Goal: Transaction & Acquisition: Purchase product/service

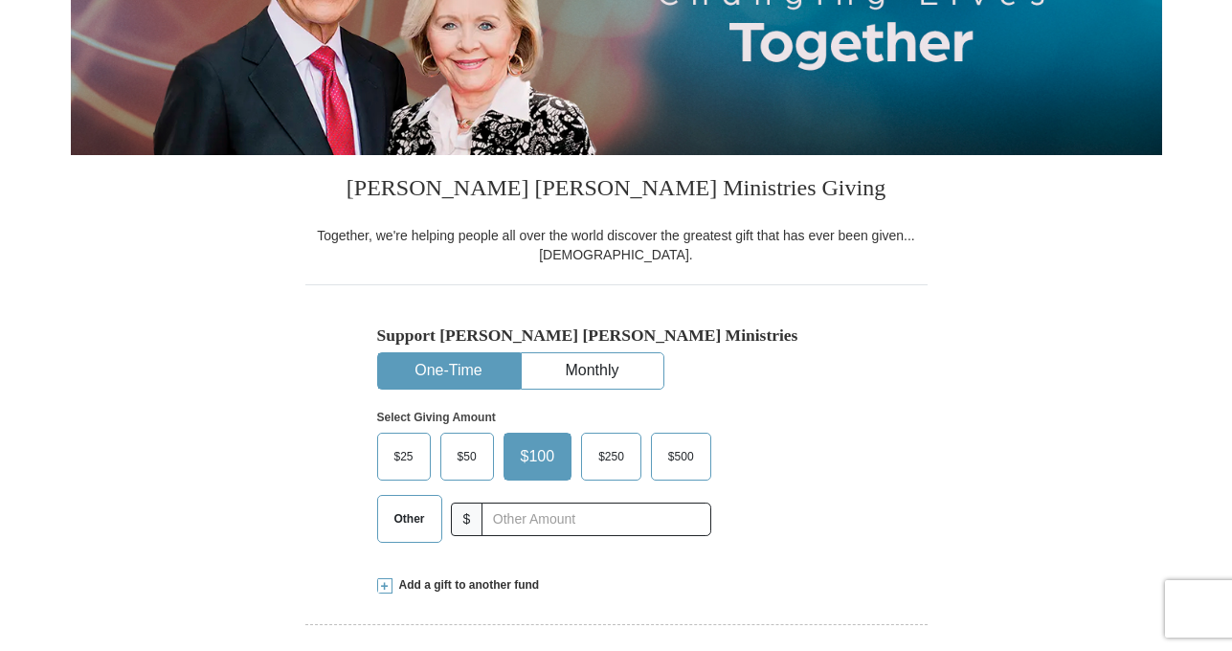
scroll to position [328, 0]
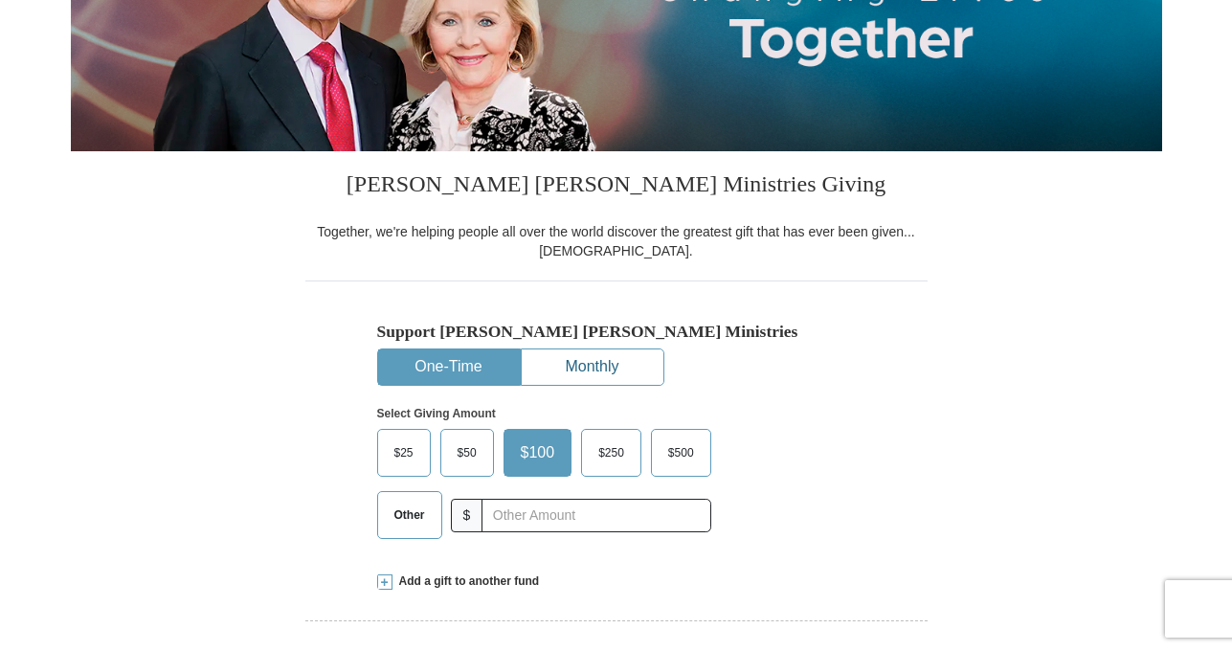
click at [600, 370] on button "Monthly" at bounding box center [593, 366] width 142 height 35
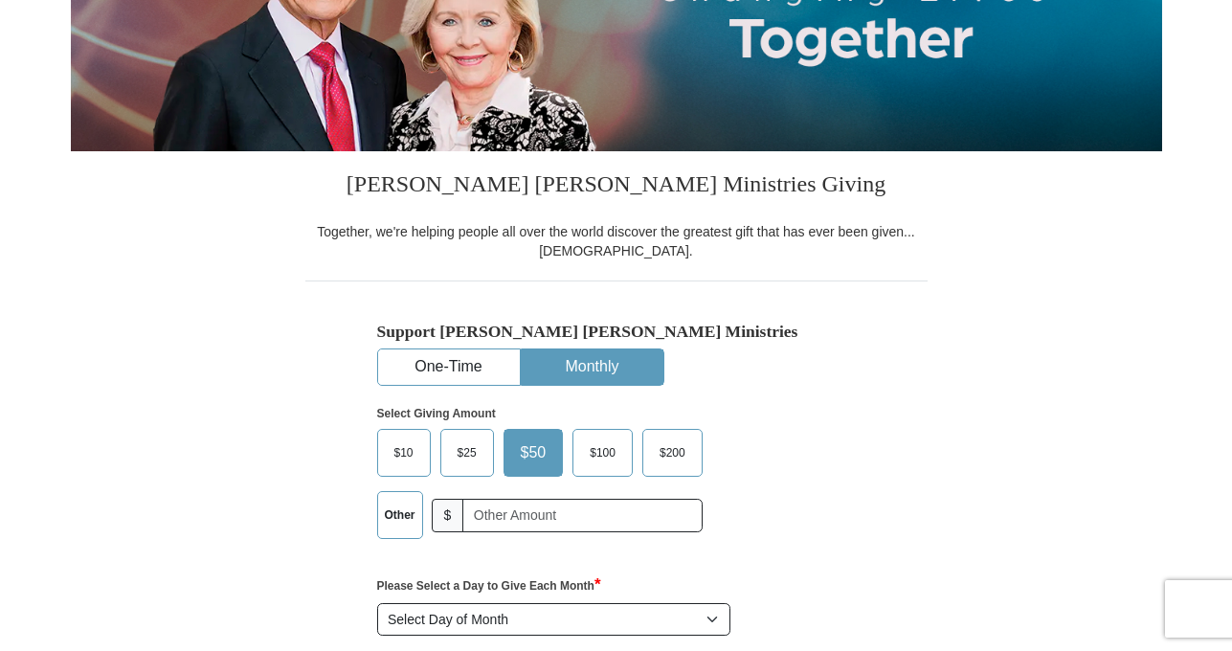
click at [418, 458] on span "$10" at bounding box center [404, 453] width 38 height 29
click at [0, 0] on input "$10" at bounding box center [0, 0] width 0 height 0
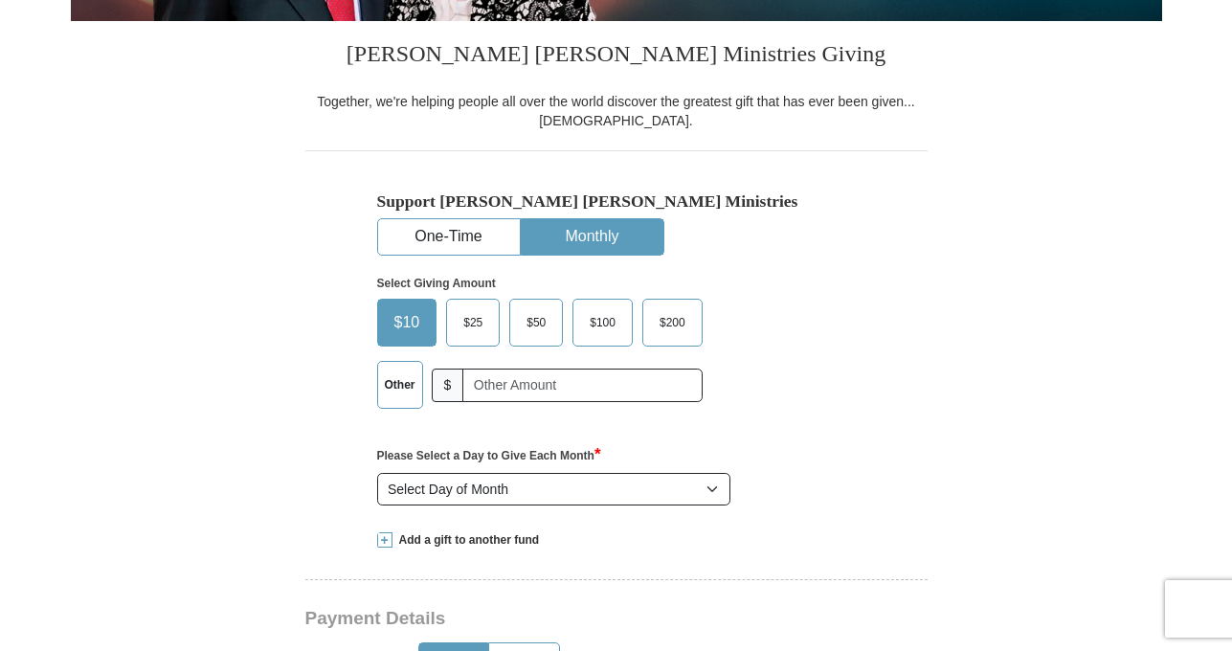
scroll to position [462, 0]
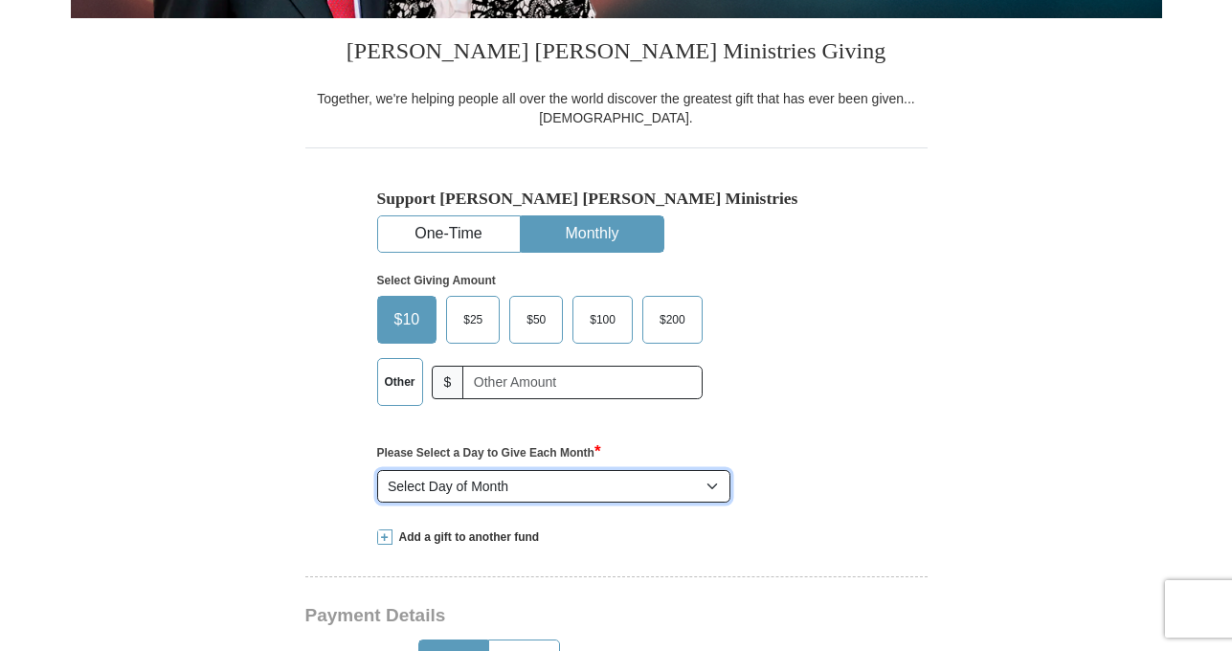
click at [587, 498] on select "Select Day of Month 1 2 3 4 5 6 7 8 9 10 11 12 13 14 15 16 17 18 19 20 21 22 23…" at bounding box center [554, 486] width 354 height 33
click at [377, 470] on select "Select Day of Month 1 2 3 4 5 6 7 8 9 10 11 12 13 14 15 16 17 18 19 20 21 22 23…" at bounding box center [554, 486] width 354 height 33
click at [597, 490] on select "Select Day of Month 1 2 3 4 5 6 7 8 9 10 11 12 13 14 15 16 17 18 19 20 21 22 23…" at bounding box center [554, 486] width 354 height 33
click at [377, 470] on select "Select Day of Month 1 2 3 4 5 6 7 8 9 10 11 12 13 14 15 16 17 18 19 20 21 22 23…" at bounding box center [554, 486] width 354 height 33
click at [609, 478] on select "Select Day of Month 1 2 3 4 5 6 7 8 9 10 11 12 13 14 15 16 17 18 19 20 21 22 23…" at bounding box center [554, 486] width 354 height 33
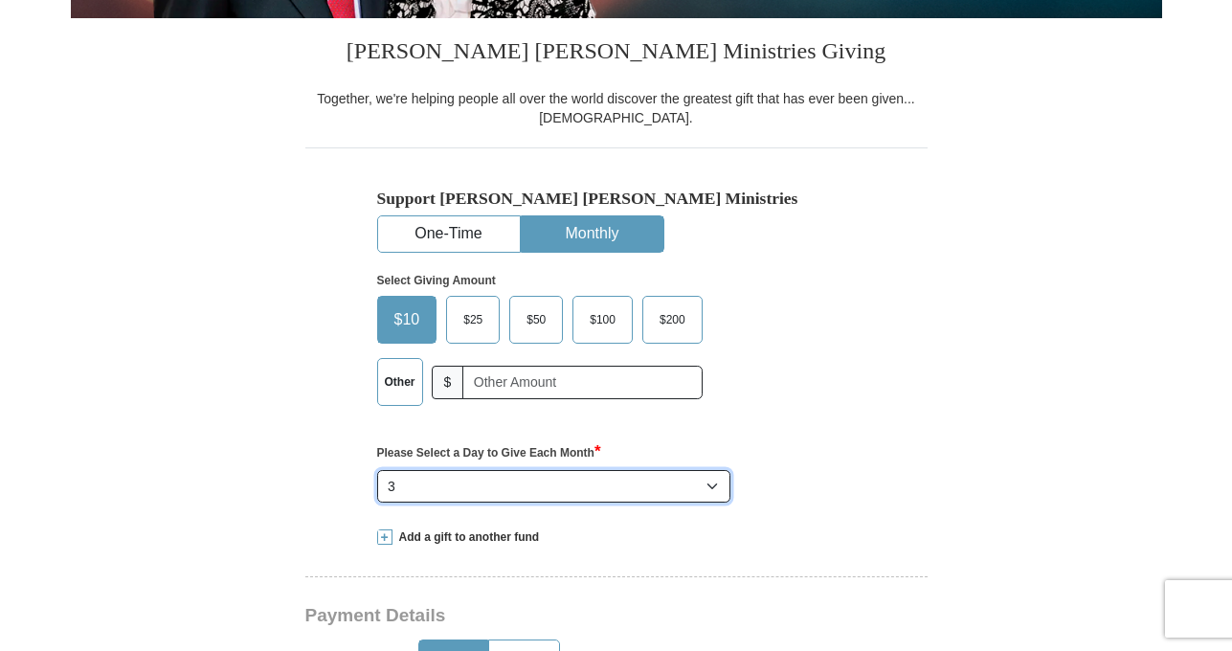
select select "11"
click at [377, 470] on select "Select Day of Month 1 2 3 4 5 6 7 8 9 10 11 12 13 14 15 16 17 18 19 20 21 22 23…" at bounding box center [554, 486] width 354 height 33
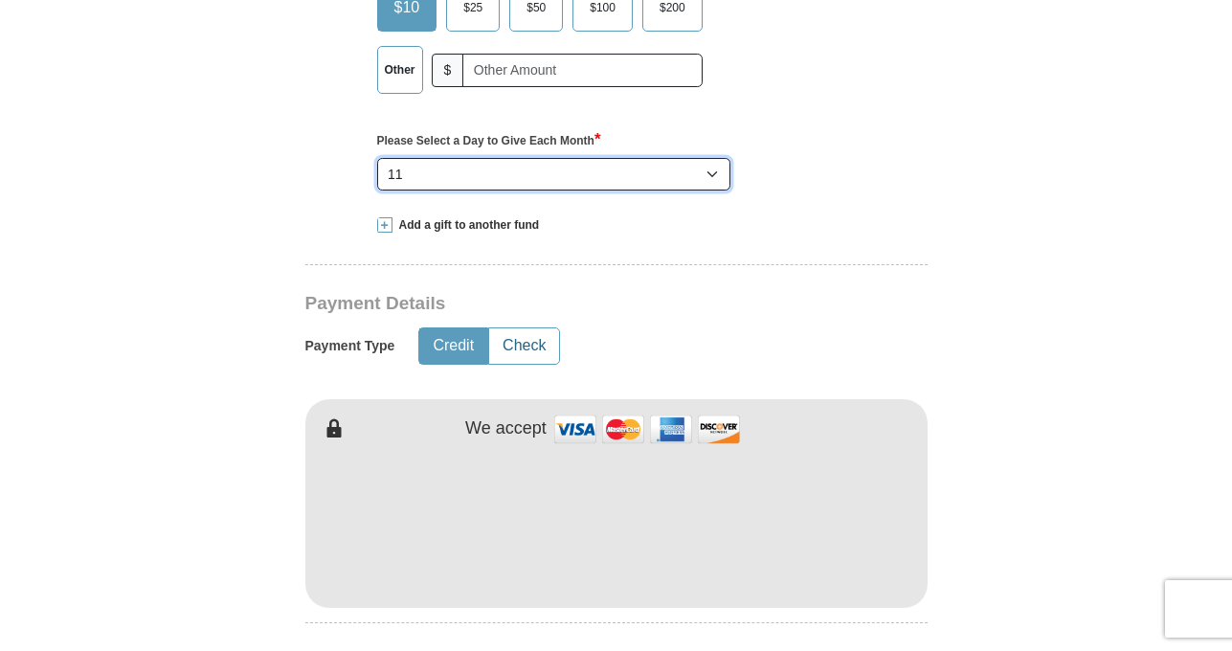
scroll to position [780, 0]
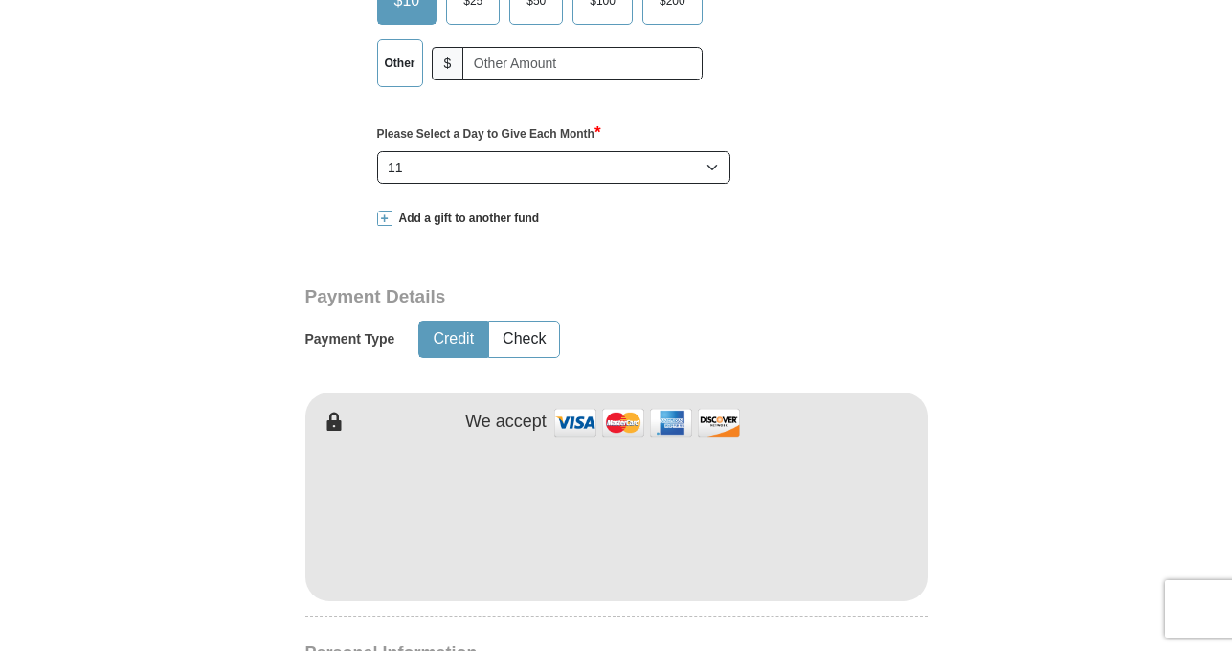
click at [456, 339] on button "Credit" at bounding box center [453, 339] width 68 height 35
click at [683, 426] on img at bounding box center [648, 422] width 192 height 41
click at [633, 424] on img at bounding box center [648, 422] width 192 height 41
type input "[PERSON_NAME]"
type input "Tebeck"
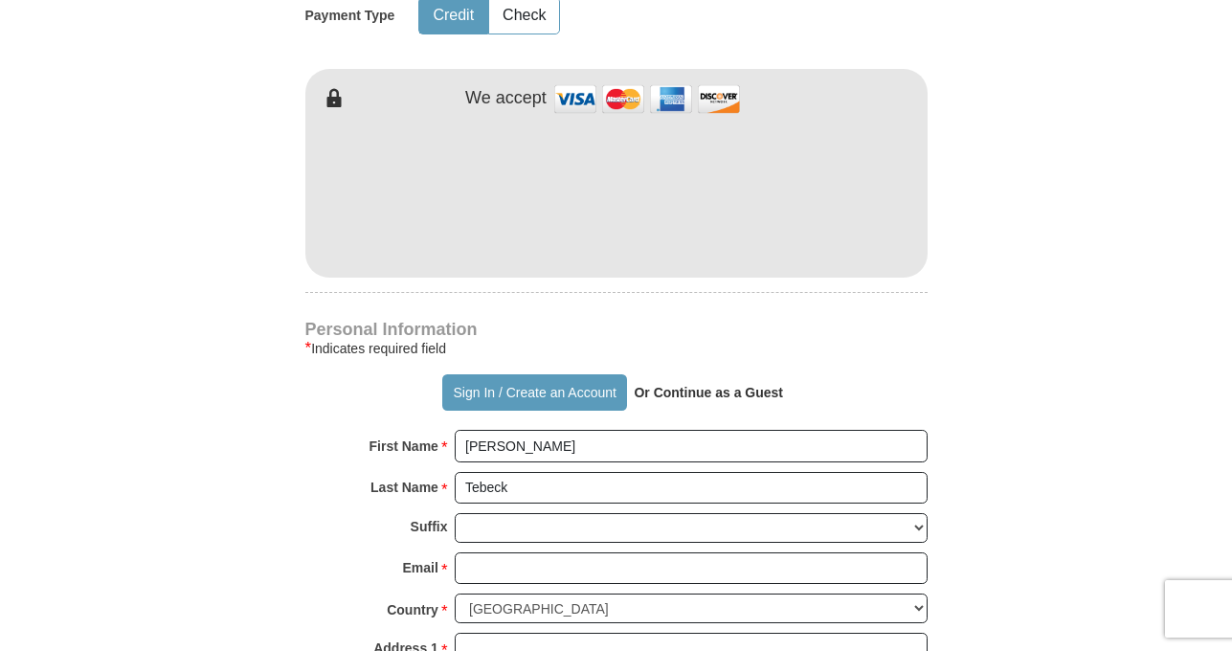
scroll to position [1216, 0]
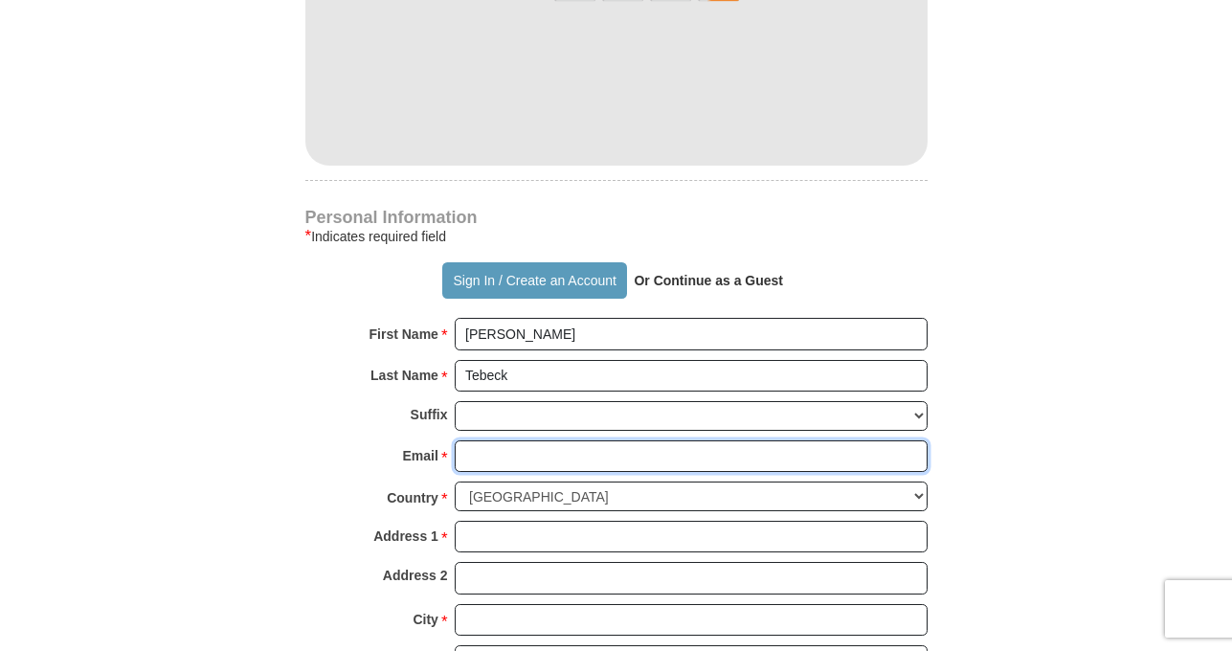
click at [507, 449] on input "Email *" at bounding box center [691, 456] width 473 height 33
type input "[EMAIL_ADDRESS][DOMAIN_NAME]"
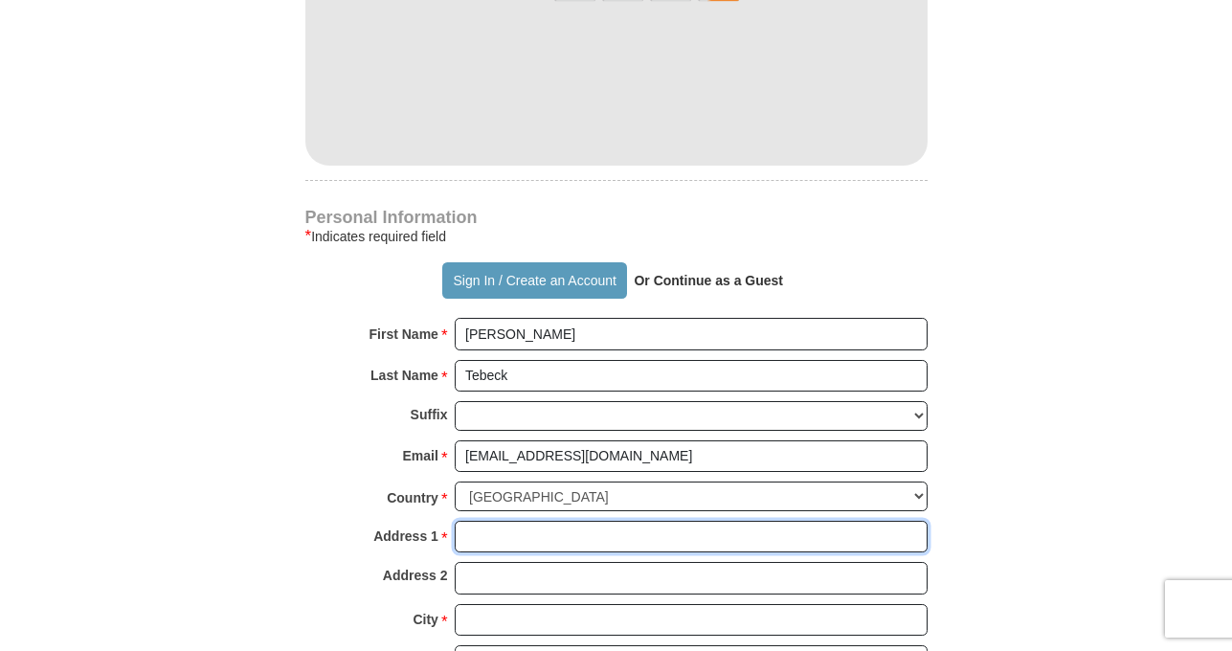
type input "[STREET_ADDRESS][PERSON_NAME]"
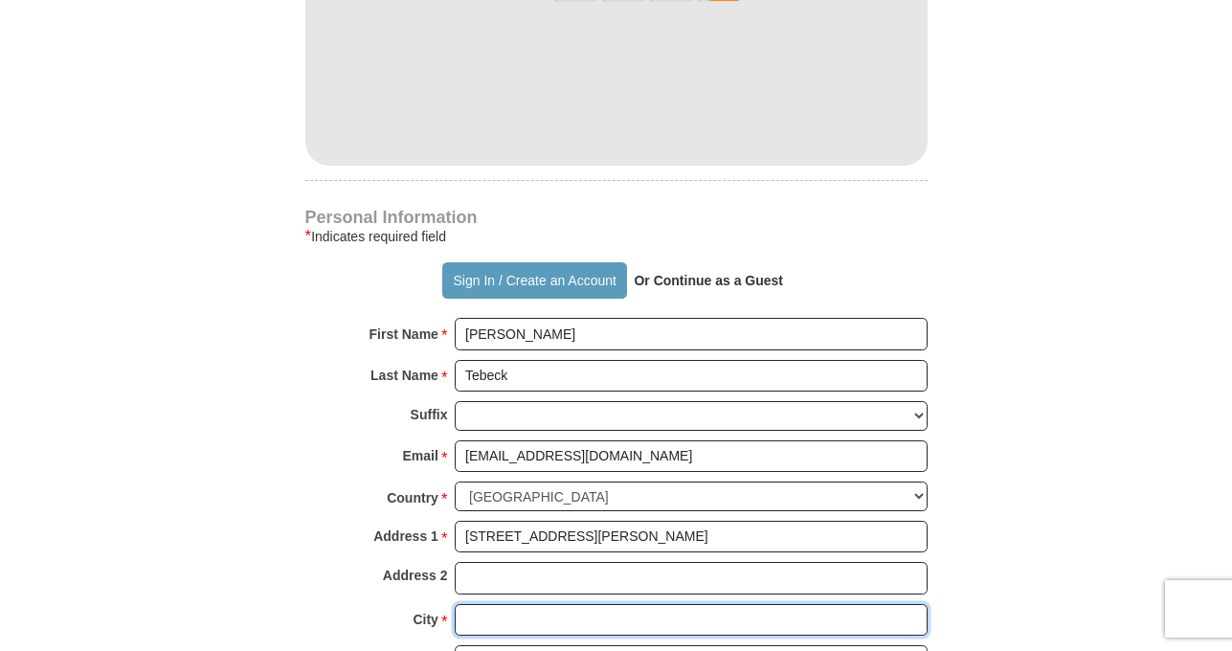
type input "Upper Marlboro"
select select "MD"
type input "20774"
type input "2404866418"
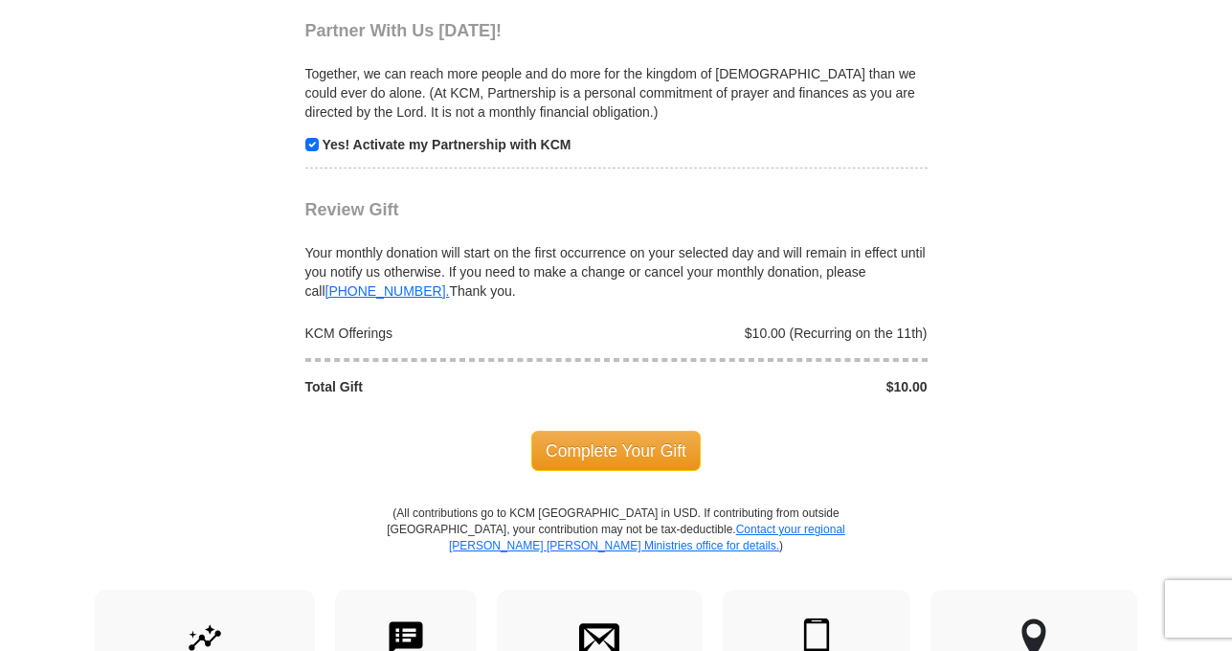
scroll to position [2021, 0]
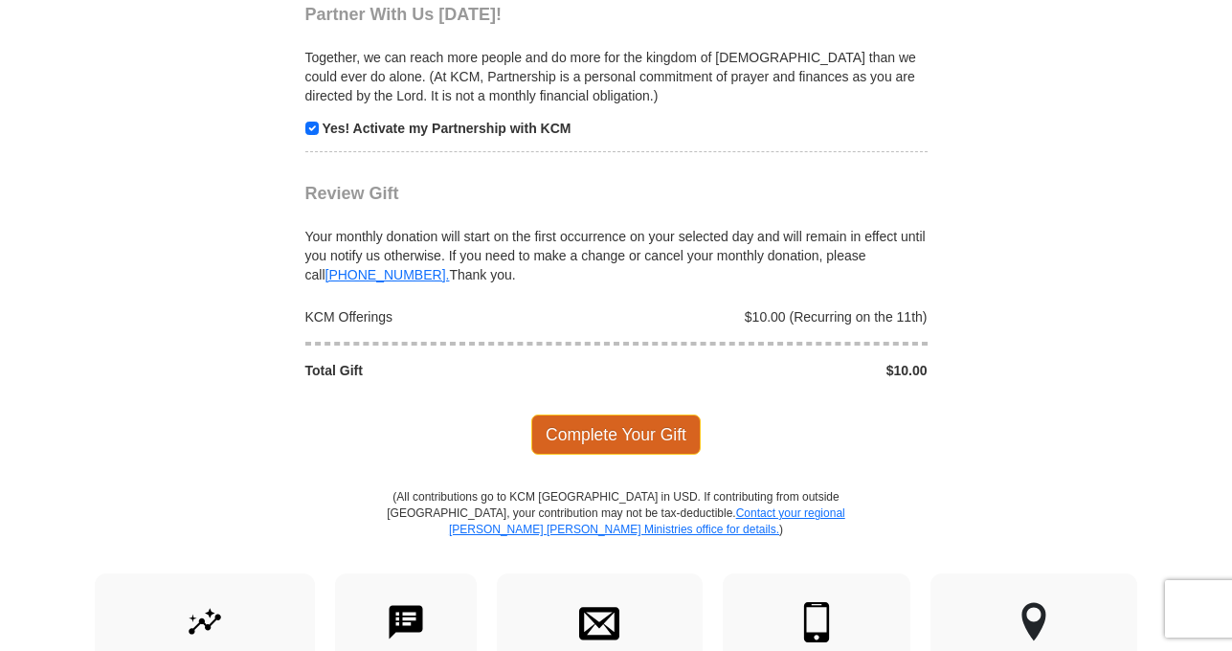
click at [611, 434] on span "Complete Your Gift" at bounding box center [615, 435] width 169 height 40
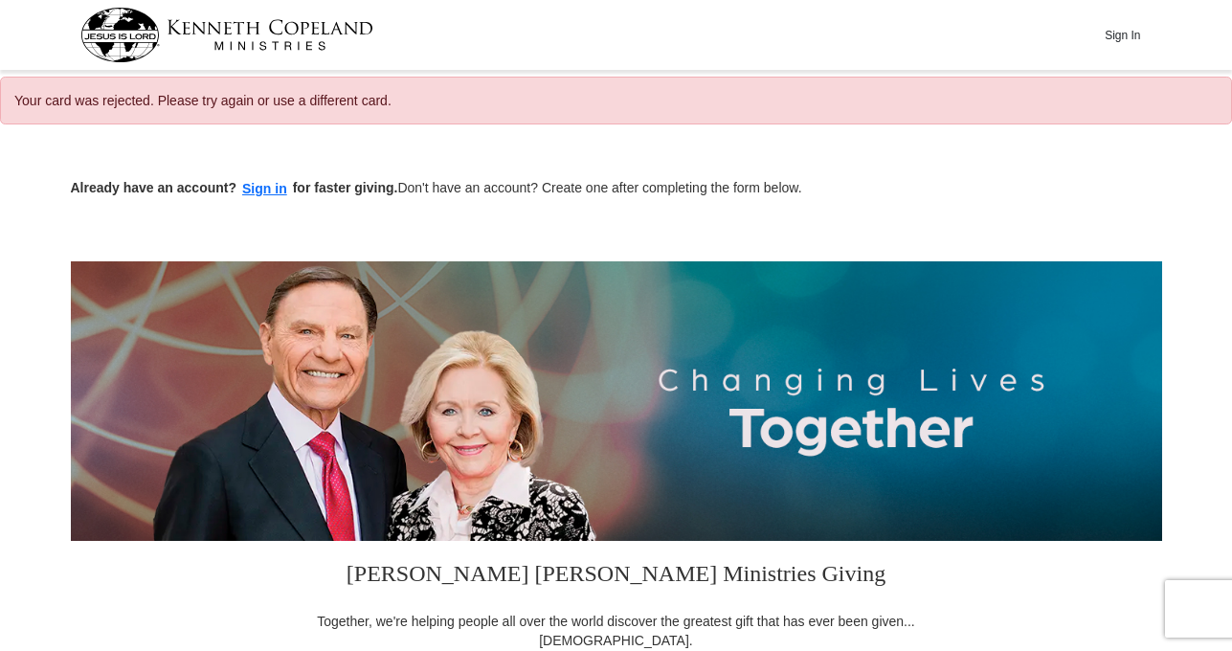
select select "MD"
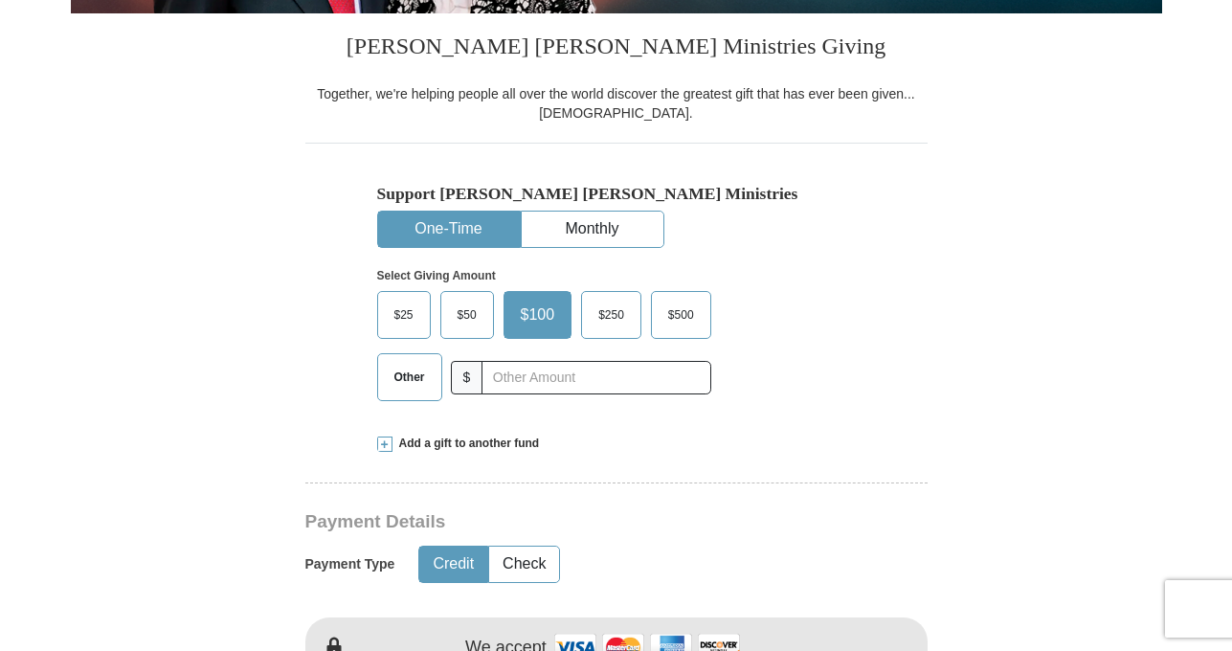
scroll to position [540, 0]
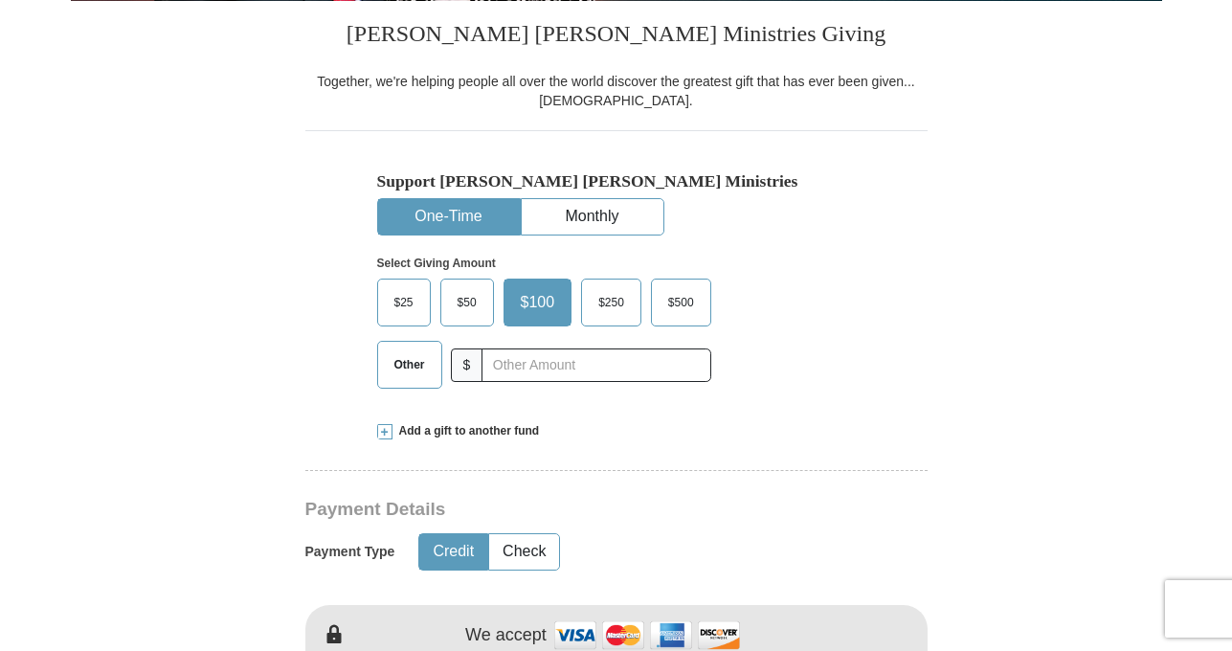
click at [420, 297] on span "$25" at bounding box center [404, 302] width 38 height 29
click at [0, 0] on input "$25" at bounding box center [0, 0] width 0 height 0
click at [890, 332] on div "Support Kenneth Copeland Ministries One-Time Monthly Select Giving Amount Amoun…" at bounding box center [616, 266] width 622 height 273
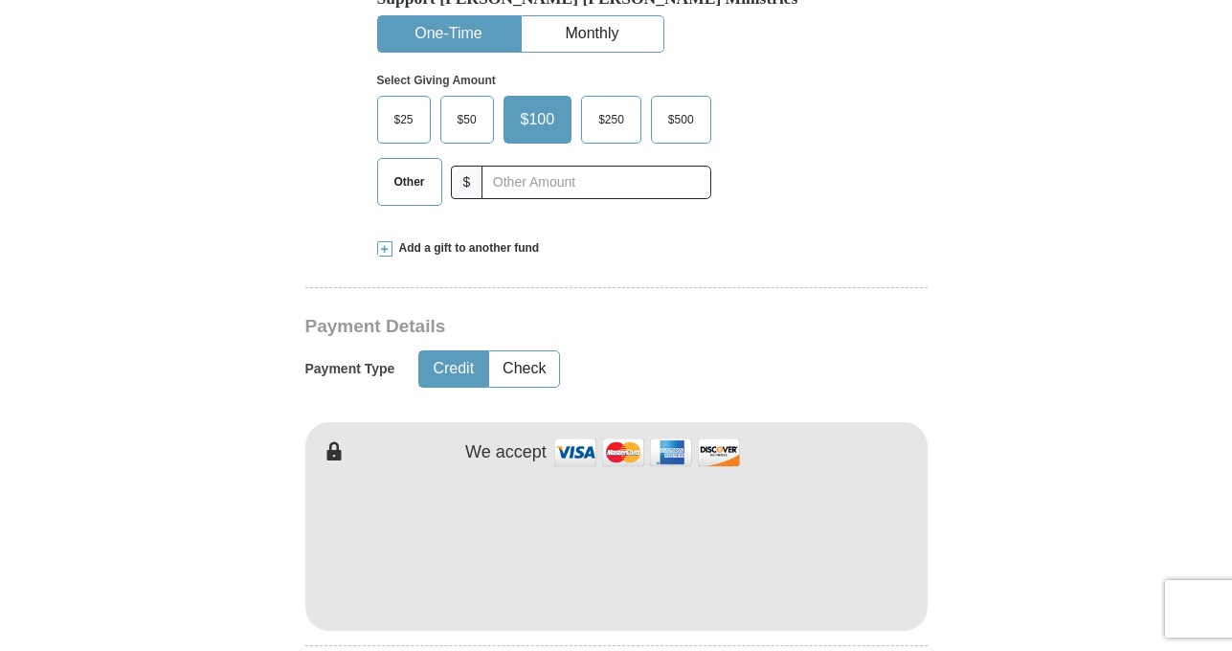
scroll to position [405, 0]
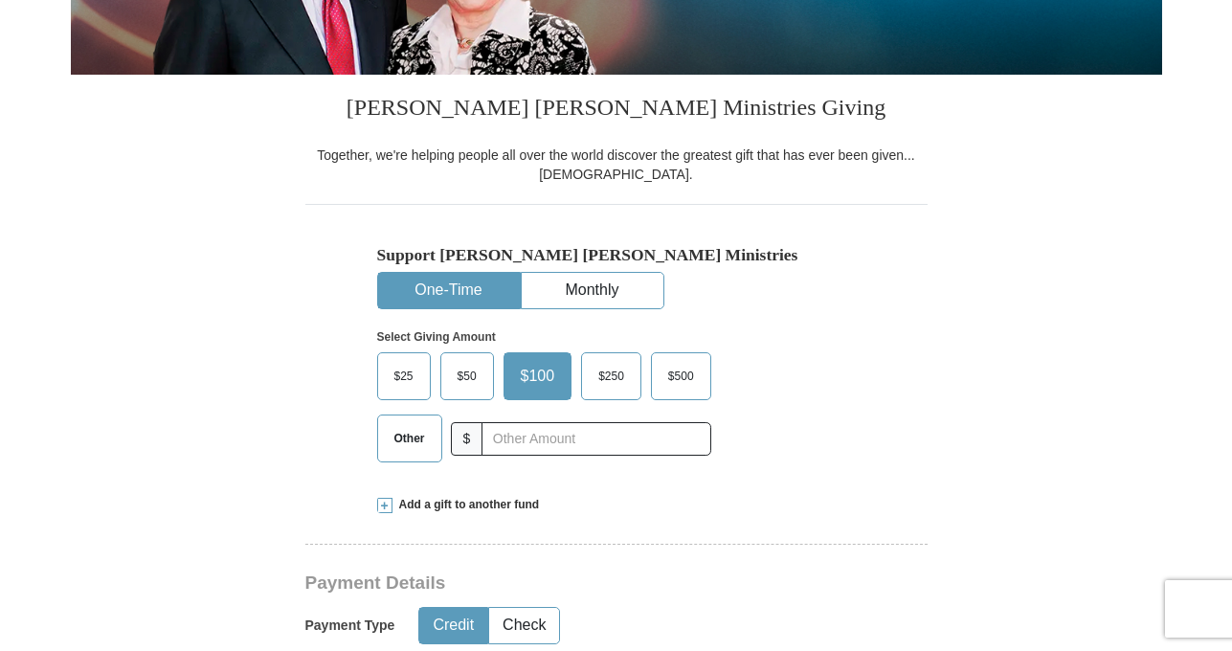
click at [406, 378] on span "$25" at bounding box center [404, 376] width 38 height 29
click at [0, 0] on input "$25" at bounding box center [0, 0] width 0 height 0
click at [592, 293] on button "Monthly" at bounding box center [593, 290] width 142 height 35
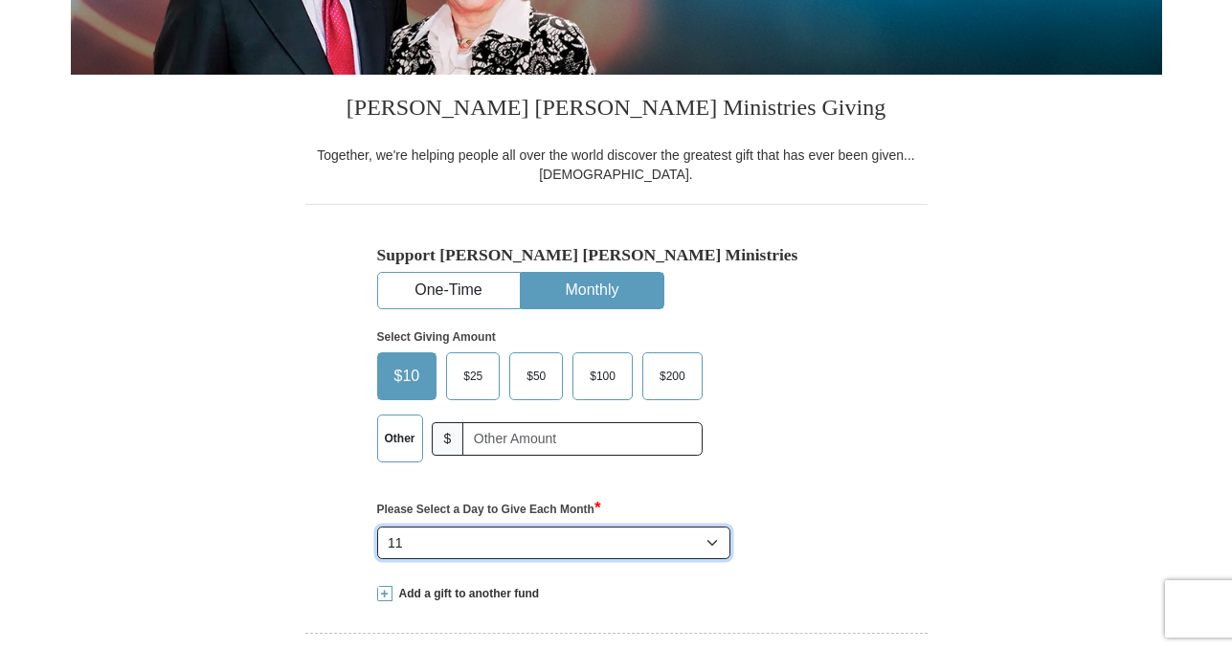
click at [459, 534] on select "Select Day of Month 1 2 3 4 5 6 7 8 9 10 11 12 13 14 15 16 17 18 19 20 21 22 23…" at bounding box center [554, 543] width 354 height 33
select select "15"
click at [377, 527] on select "Select Day of Month 1 2 3 4 5 6 7 8 9 10 11 12 13 14 15 16 17 18 19 20 21 22 23…" at bounding box center [554, 543] width 354 height 33
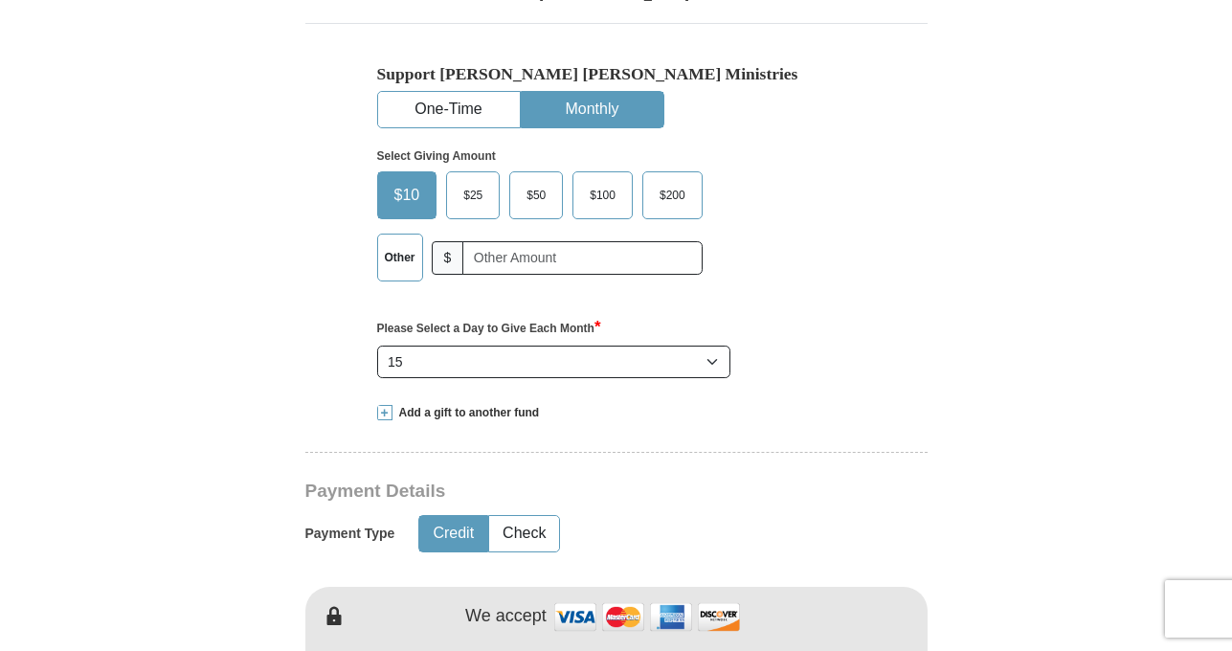
scroll to position [587, 0]
click at [403, 184] on span "$10" at bounding box center [407, 194] width 45 height 29
click at [0, 0] on input "$10" at bounding box center [0, 0] width 0 height 0
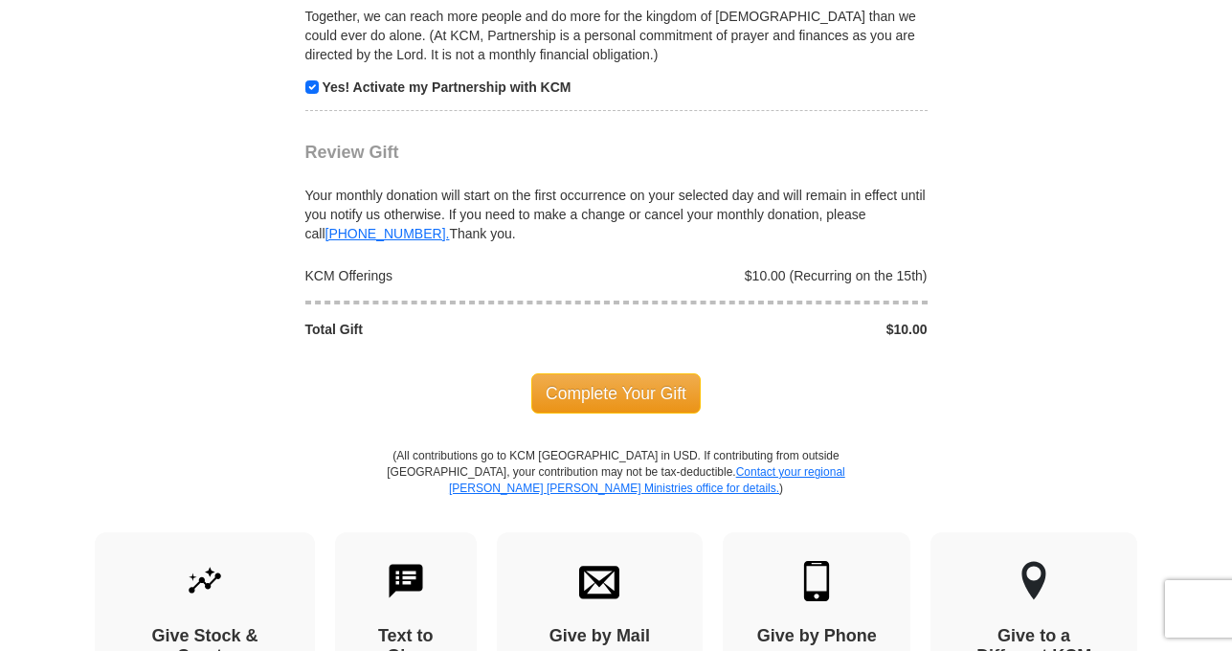
scroll to position [1913, 0]
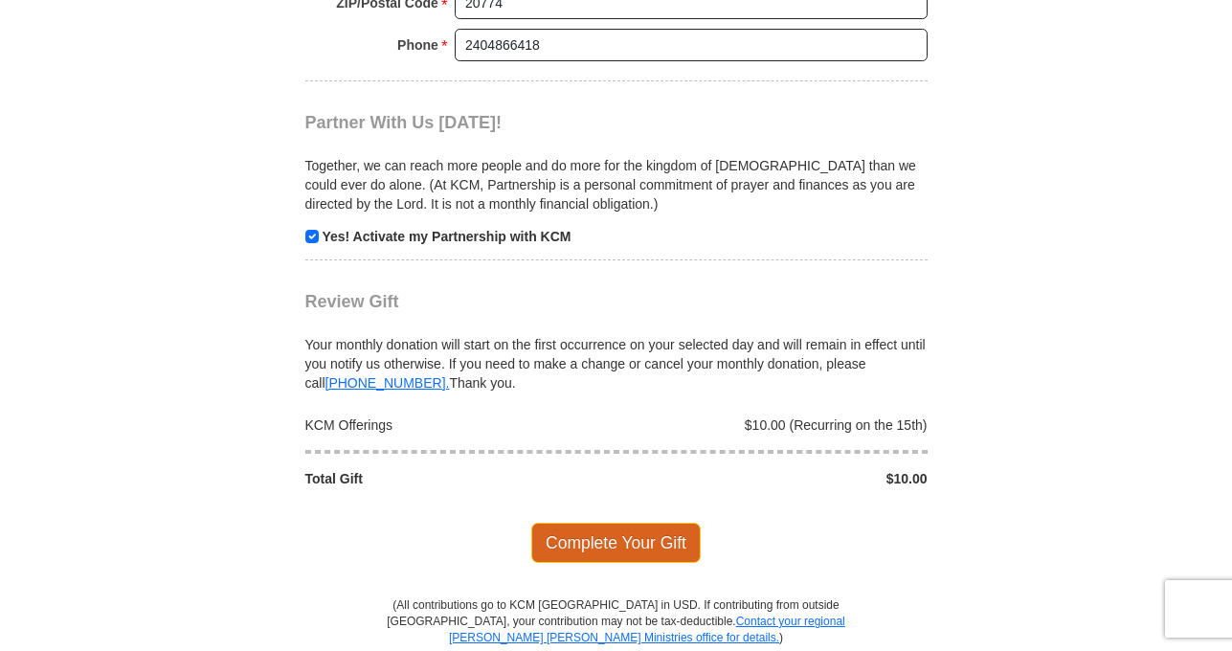
click at [592, 549] on span "Complete Your Gift" at bounding box center [615, 543] width 169 height 40
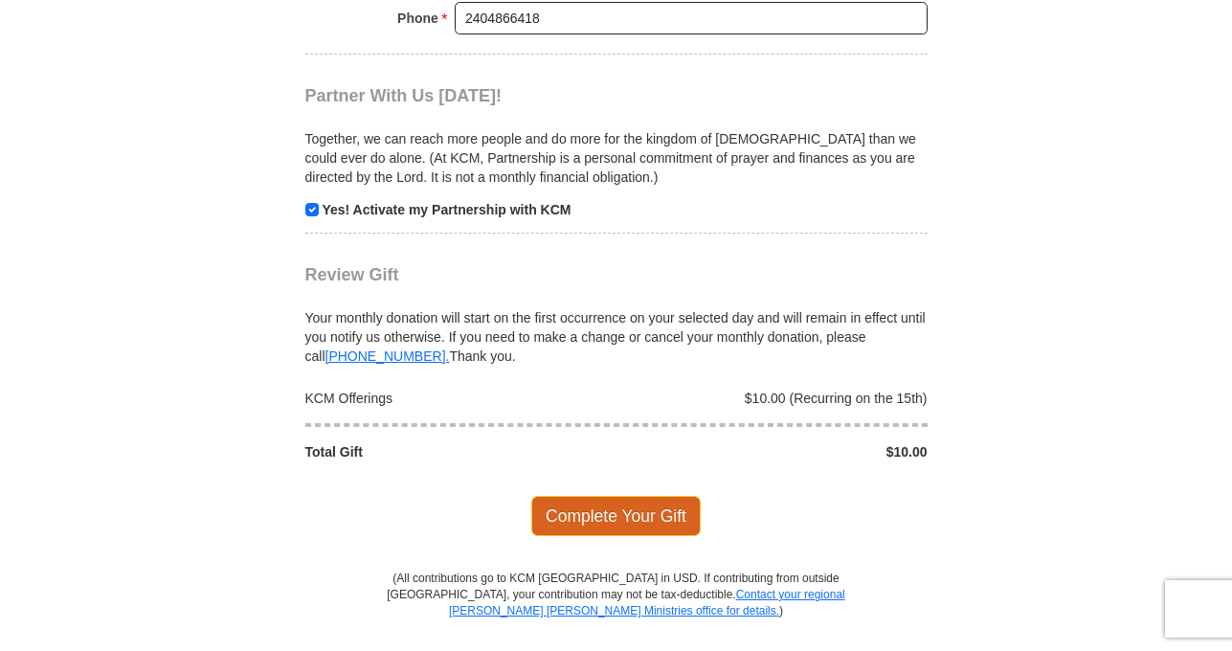
scroll to position [2026, 0]
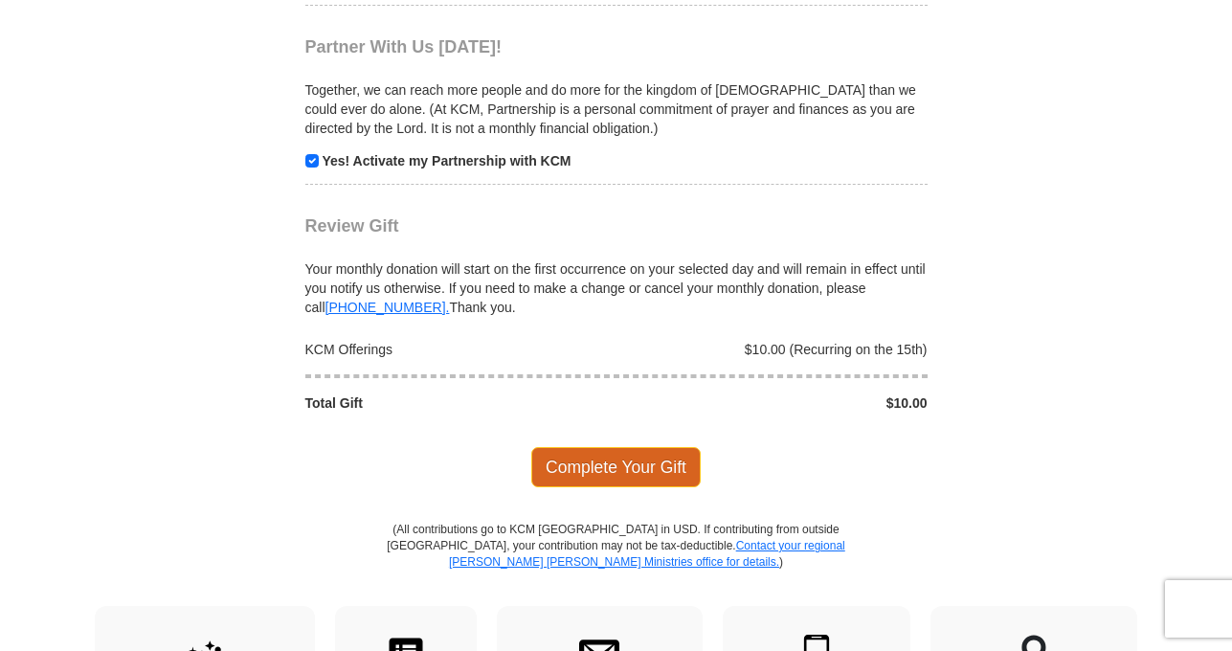
click at [620, 471] on span "Complete Your Gift" at bounding box center [615, 467] width 169 height 40
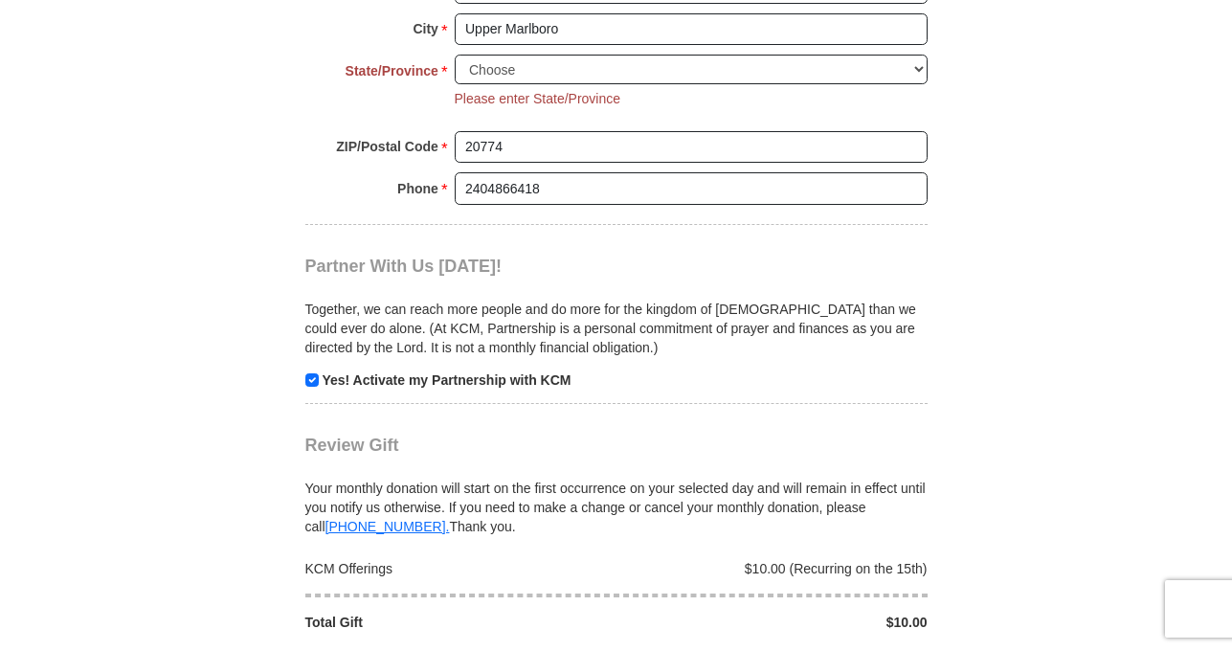
scroll to position [1844, 0]
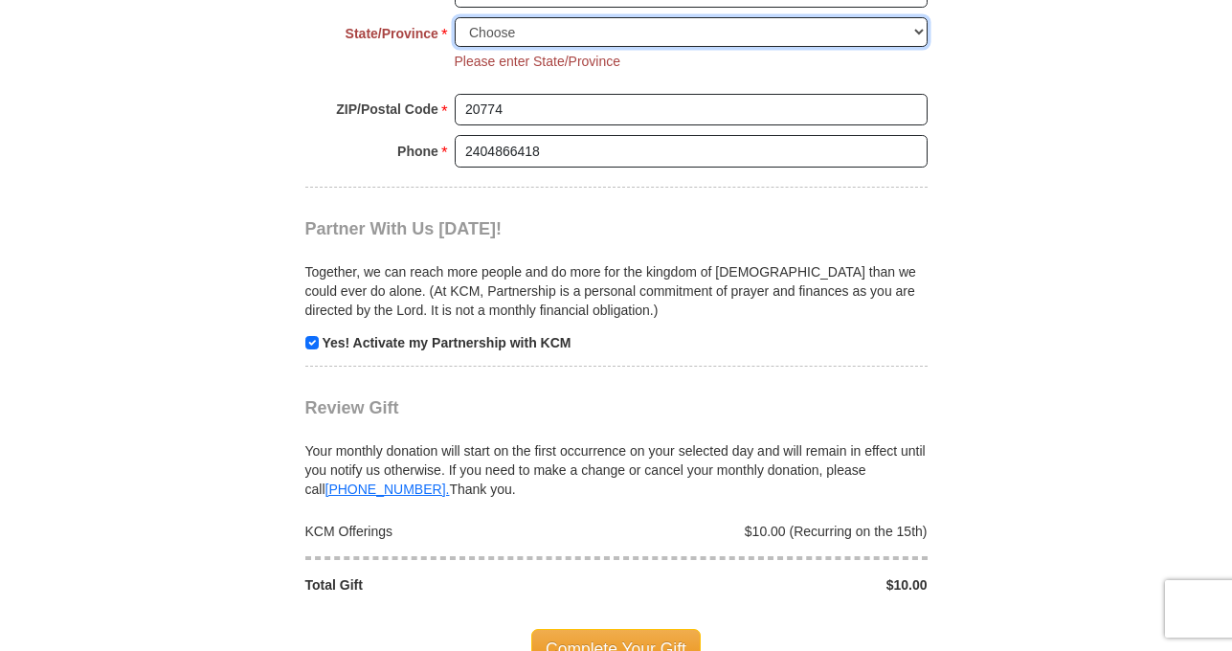
click at [549, 32] on select "Choose [US_STATE] [US_STATE] [US_STATE] [US_STATE] [US_STATE] Armed Forces Amer…" at bounding box center [691, 32] width 473 height 30
select select "MD"
click at [455, 17] on select "Choose [US_STATE] [US_STATE] [US_STATE] [US_STATE] [US_STATE] Armed Forces Amer…" at bounding box center [691, 32] width 473 height 30
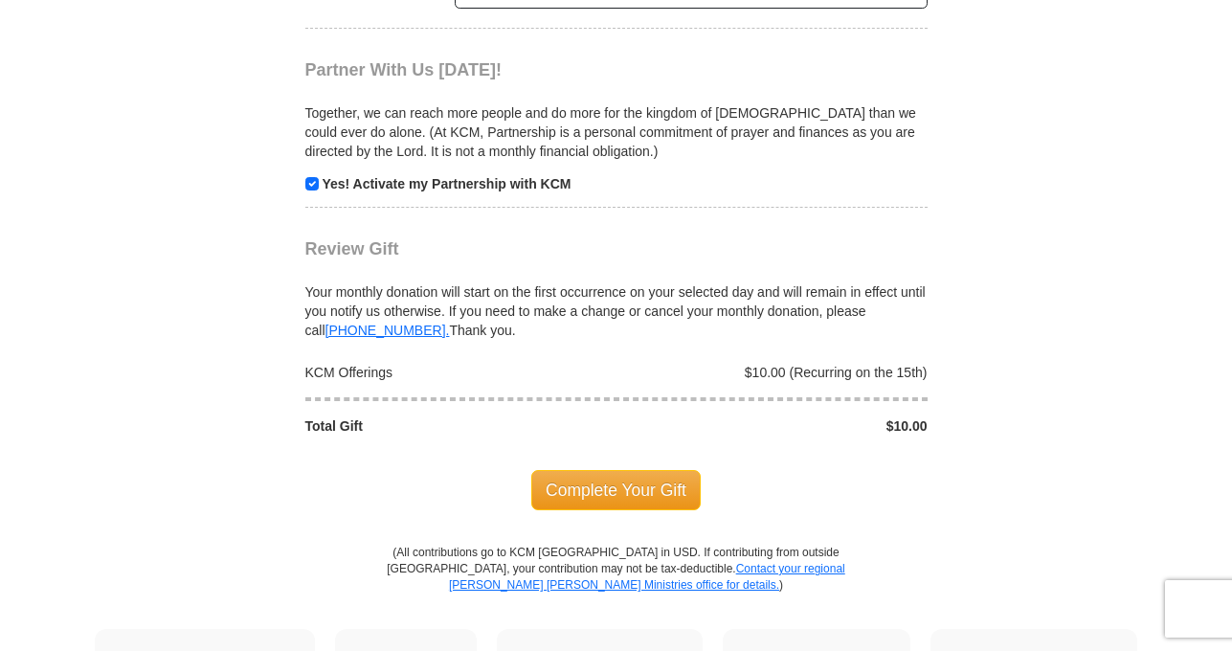
scroll to position [2014, 0]
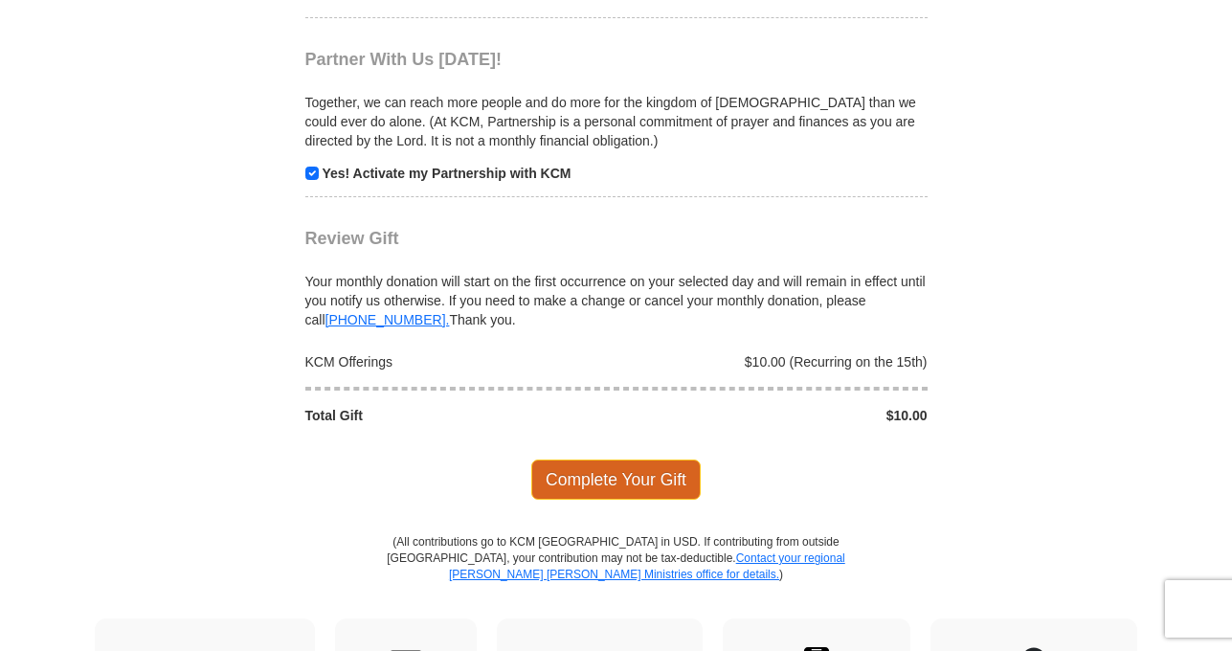
click at [615, 482] on span "Complete Your Gift" at bounding box center [615, 480] width 169 height 40
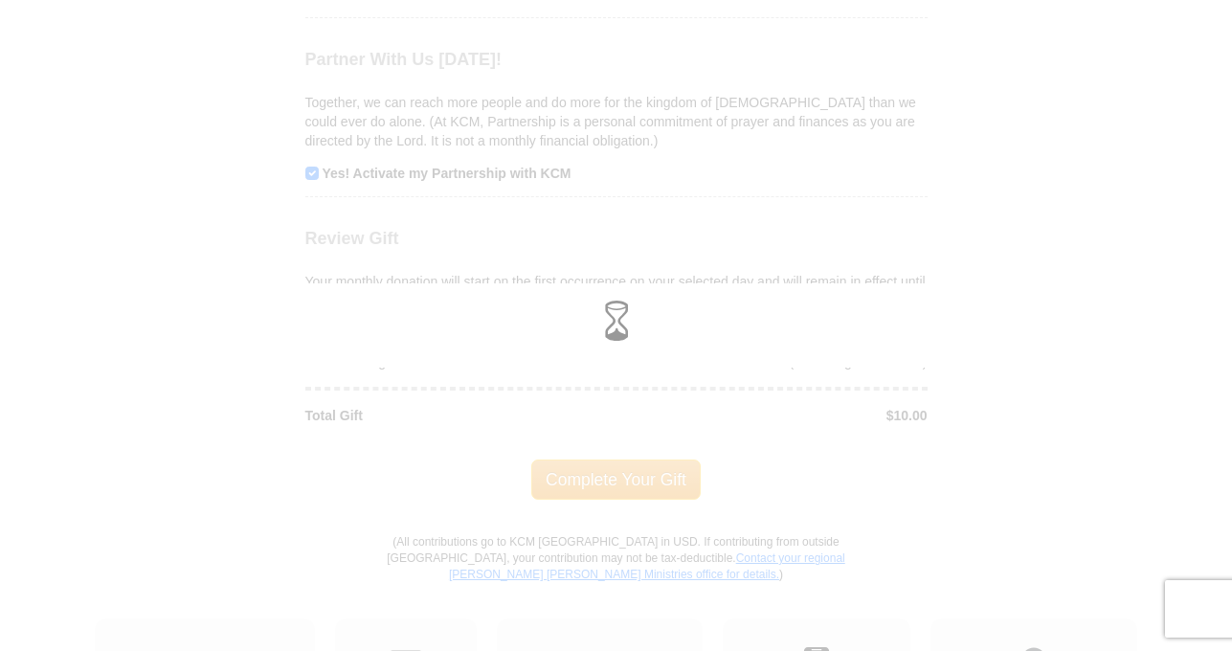
scroll to position [1976, 0]
